Goal: Book appointment/travel/reservation

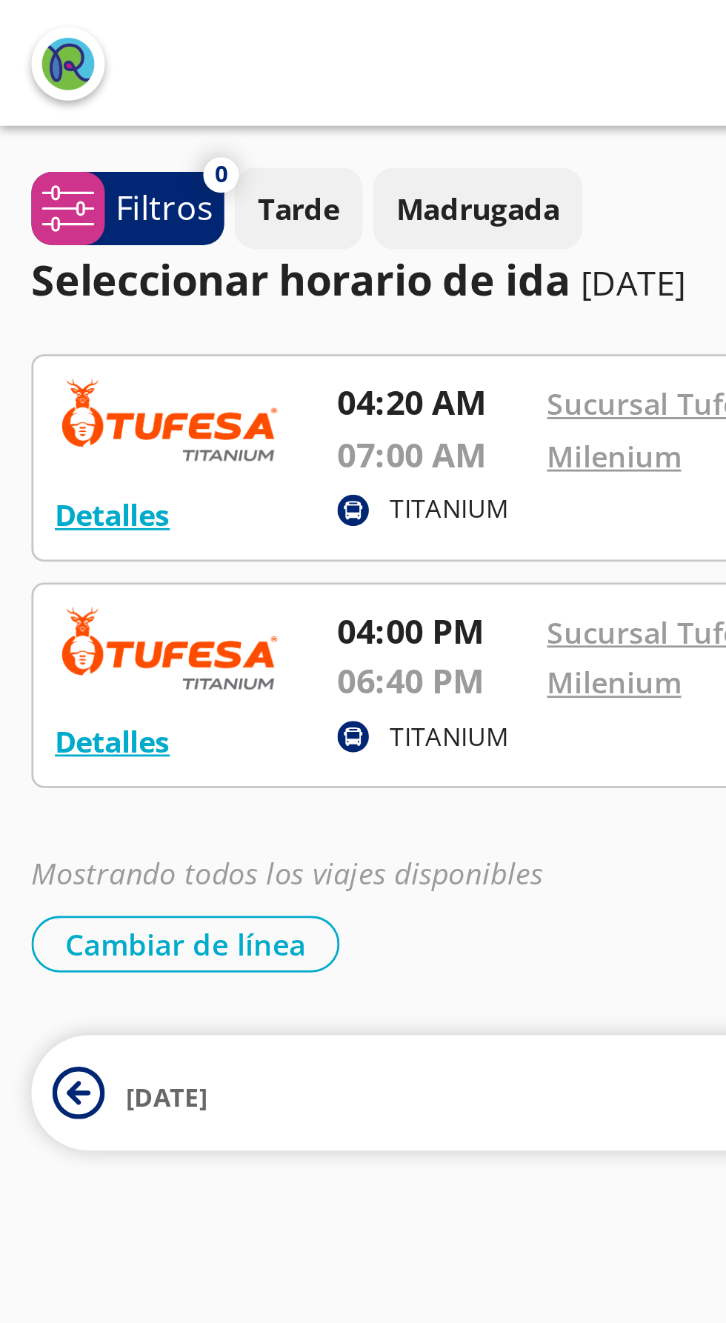
click at [187, 290] on div "Detalles TITANIUM 04:20 AM Sucursal Tufesa 07:00 AM Milenium 2 hrs 40 mins Dura…" at bounding box center [363, 265] width 704 height 281
